Goal: Find specific page/section: Find specific page/section

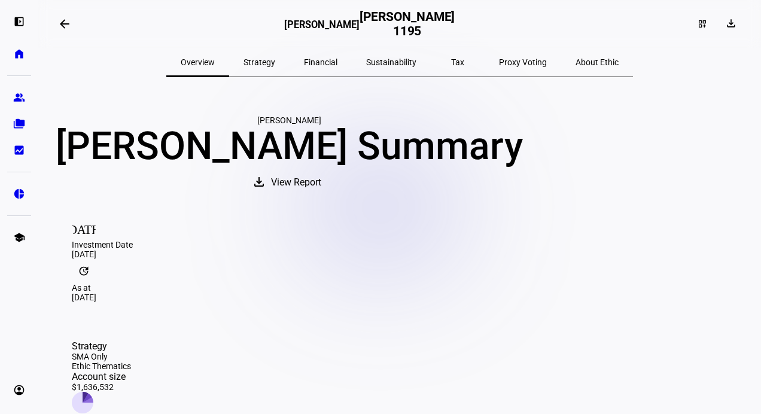
click at [11, 65] on plt-menu-item "home Home" at bounding box center [19, 54] width 24 height 24
click at [13, 61] on link "home Home" at bounding box center [19, 54] width 24 height 24
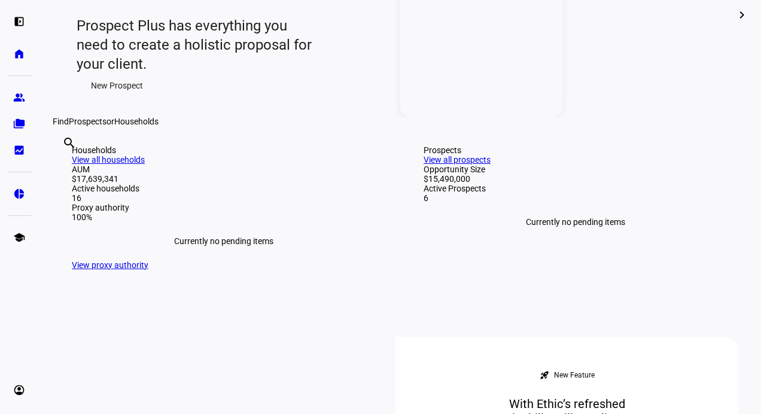
scroll to position [142, 0]
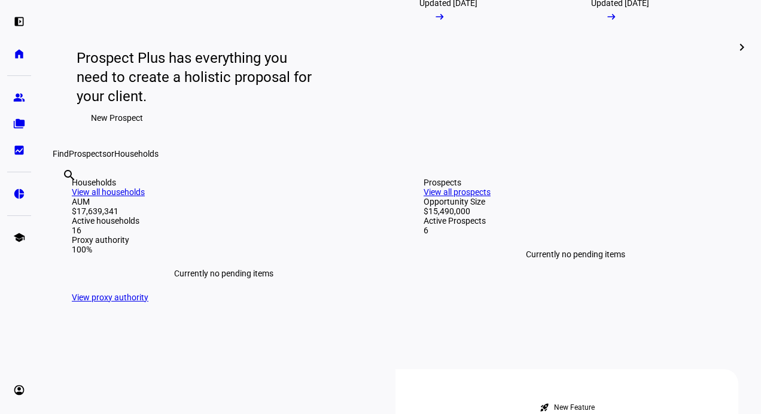
click at [735, 54] on mat-icon "chevron_right" at bounding box center [742, 47] width 14 height 14
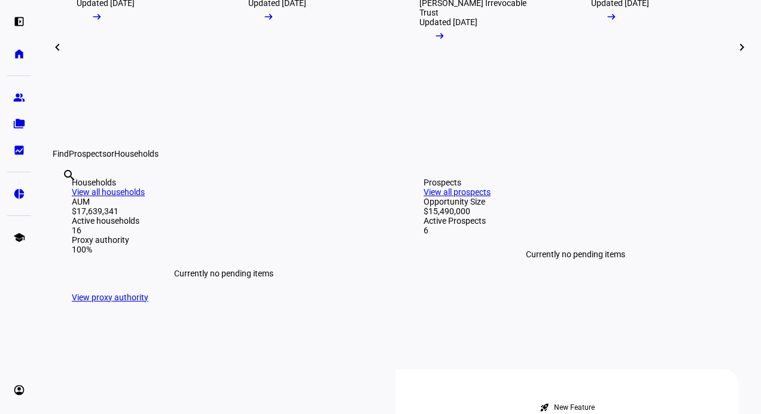
click at [735, 54] on mat-icon "chevron_right" at bounding box center [742, 47] width 14 height 14
click at [731, 138] on link "Prospects Review Proposals [PERSON_NAME] Irrevocable Family Trust Updated [DATE…" at bounding box center [653, 47] width 162 height 203
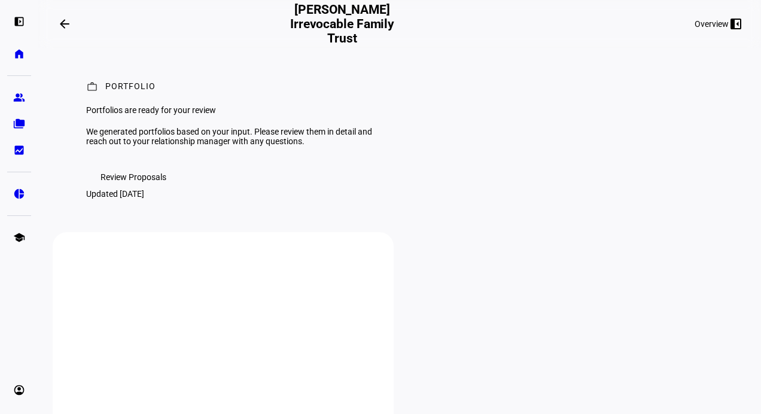
click at [62, 19] on mat-icon "arrow_backwards" at bounding box center [64, 24] width 14 height 14
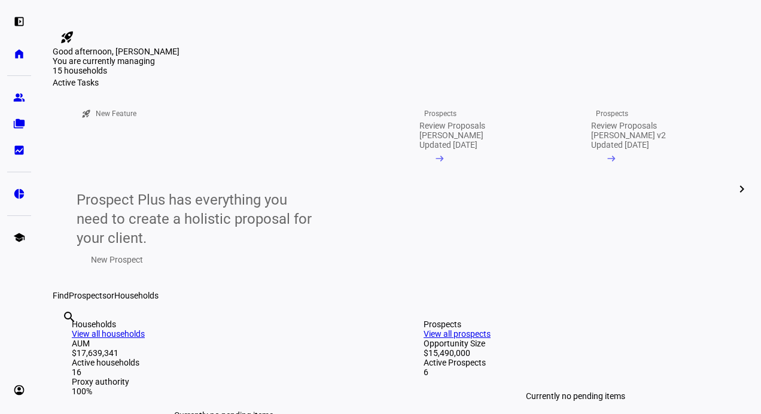
click at [735, 196] on mat-icon "chevron_right" at bounding box center [742, 189] width 14 height 14
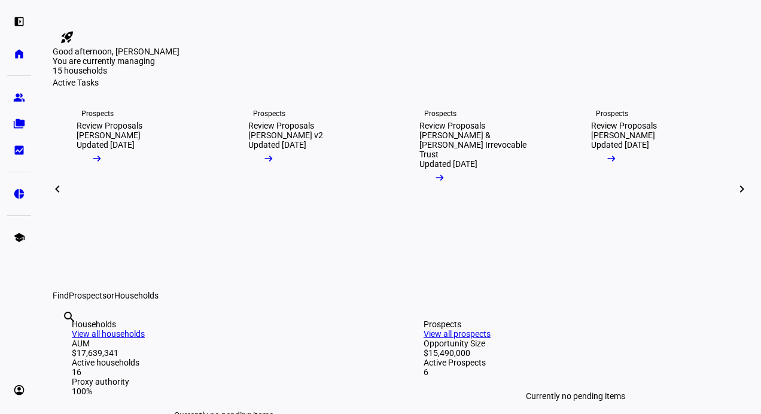
click at [735, 196] on mat-icon "chevron_right" at bounding box center [742, 189] width 14 height 14
